Goal: Transaction & Acquisition: Subscribe to service/newsletter

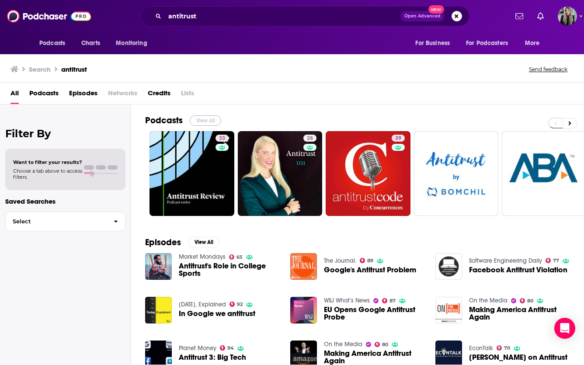
click at [201, 116] on button "View All" at bounding box center [205, 120] width 31 height 10
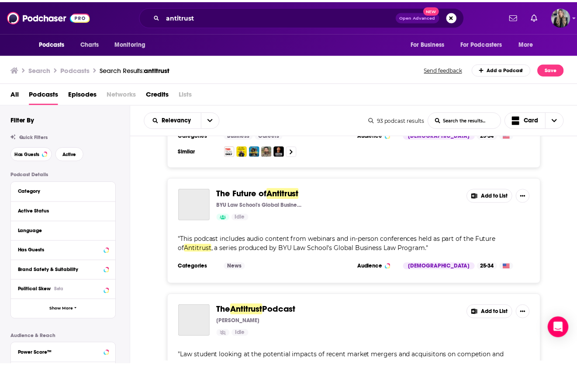
scroll to position [1529, 0]
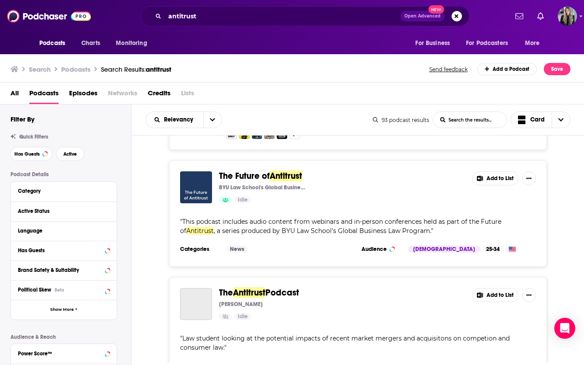
click at [17, 92] on span "All" at bounding box center [14, 95] width 8 height 18
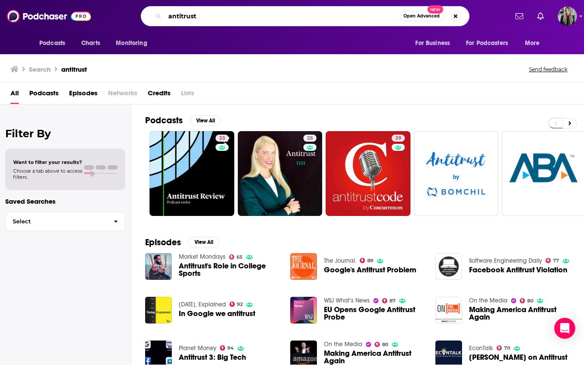
drag, startPoint x: 235, startPoint y: 16, endPoint x: 116, endPoint y: -9, distance: 121.9
click at [116, 0] on html "Podcasts Charts Monitoring antitrust Open Advanced New For Business For Podcast…" at bounding box center [292, 182] width 584 height 365
type input "The Journal"
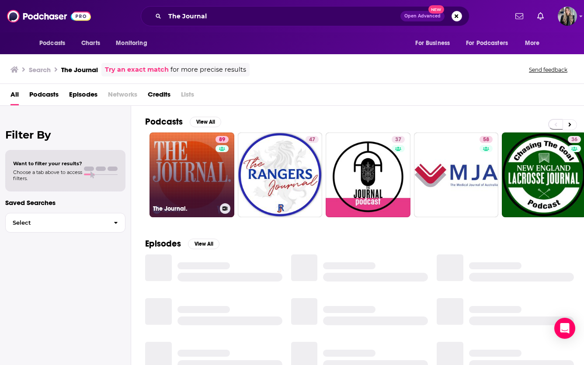
click at [174, 160] on link "89 The Journal." at bounding box center [191, 174] width 85 height 85
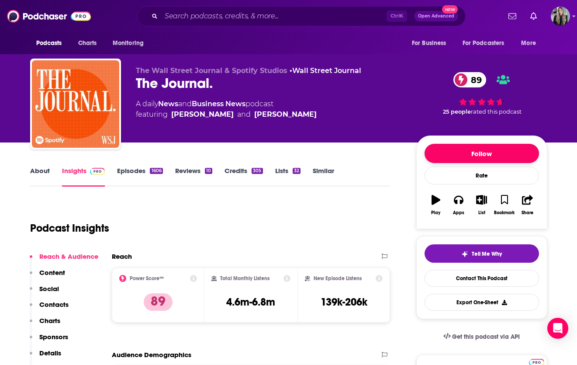
click at [467, 150] on button "Follow" at bounding box center [482, 153] width 114 height 19
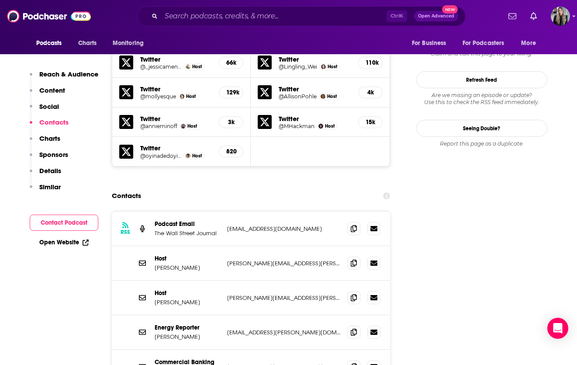
scroll to position [874, 0]
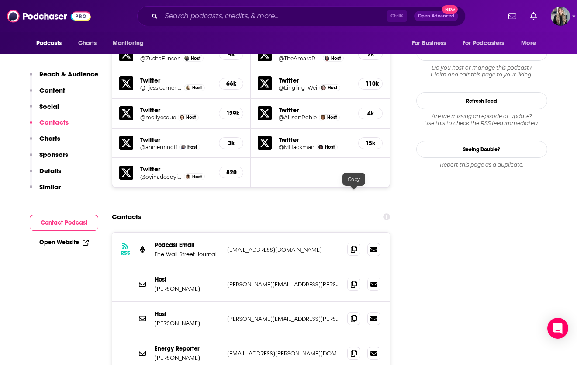
click at [352, 243] on span at bounding box center [353, 249] width 13 height 13
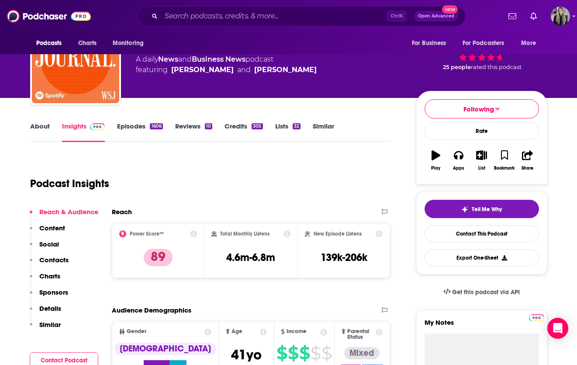
scroll to position [44, 0]
